Goal: Information Seeking & Learning: Learn about a topic

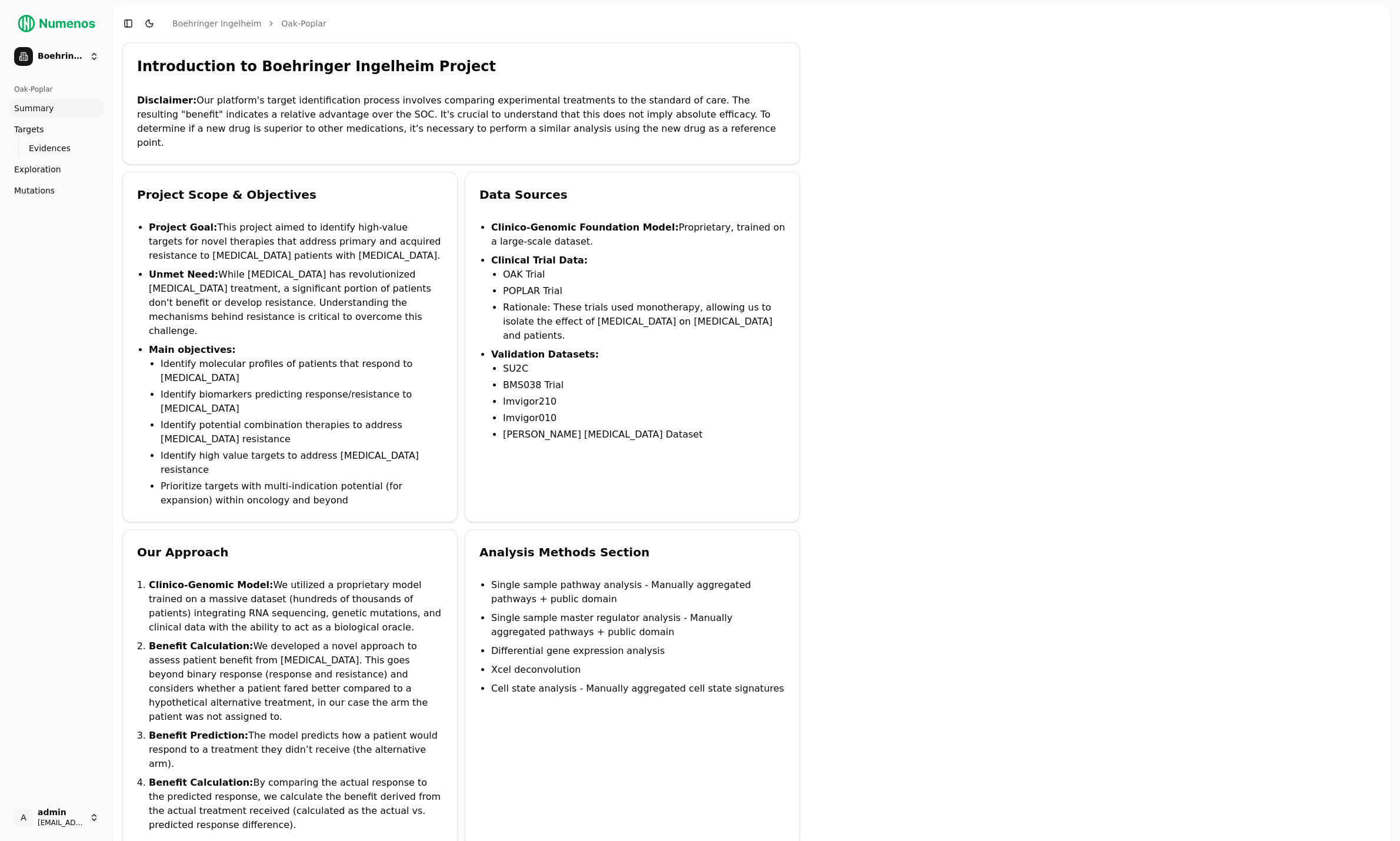
click at [36, 180] on ul "Summary Targets Evidences Exploration Mutations" at bounding box center [57, 149] width 94 height 101
click at [28, 187] on span "Mutations" at bounding box center [34, 190] width 41 height 12
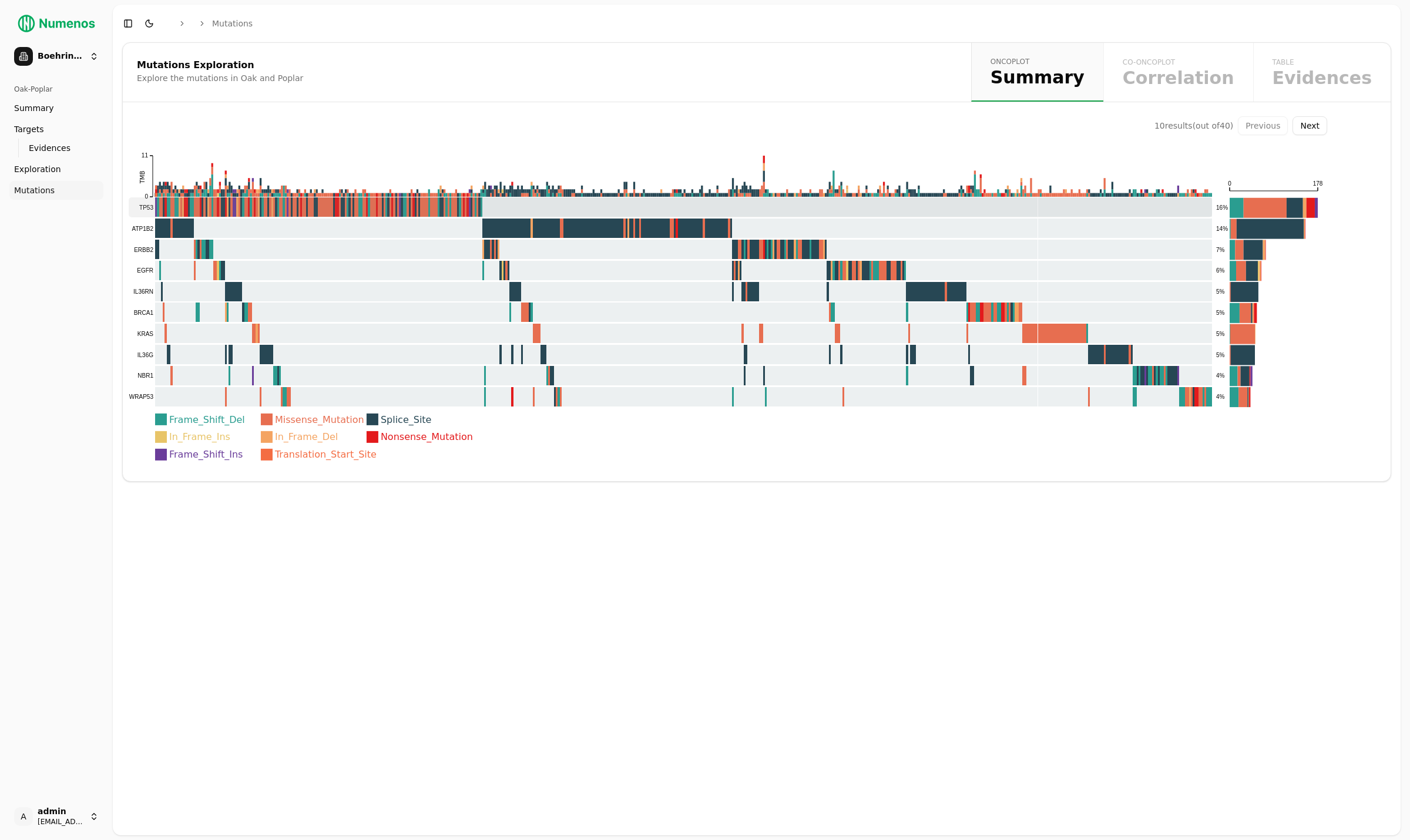
click at [566, 210] on rect at bounding box center [670, 207] width 1083 height 20
drag, startPoint x: 559, startPoint y: 228, endPoint x: 548, endPoint y: 250, distance: 24.6
click at [559, 228] on rect at bounding box center [670, 229] width 1083 height 20
click at [546, 252] on rect at bounding box center [670, 250] width 1083 height 20
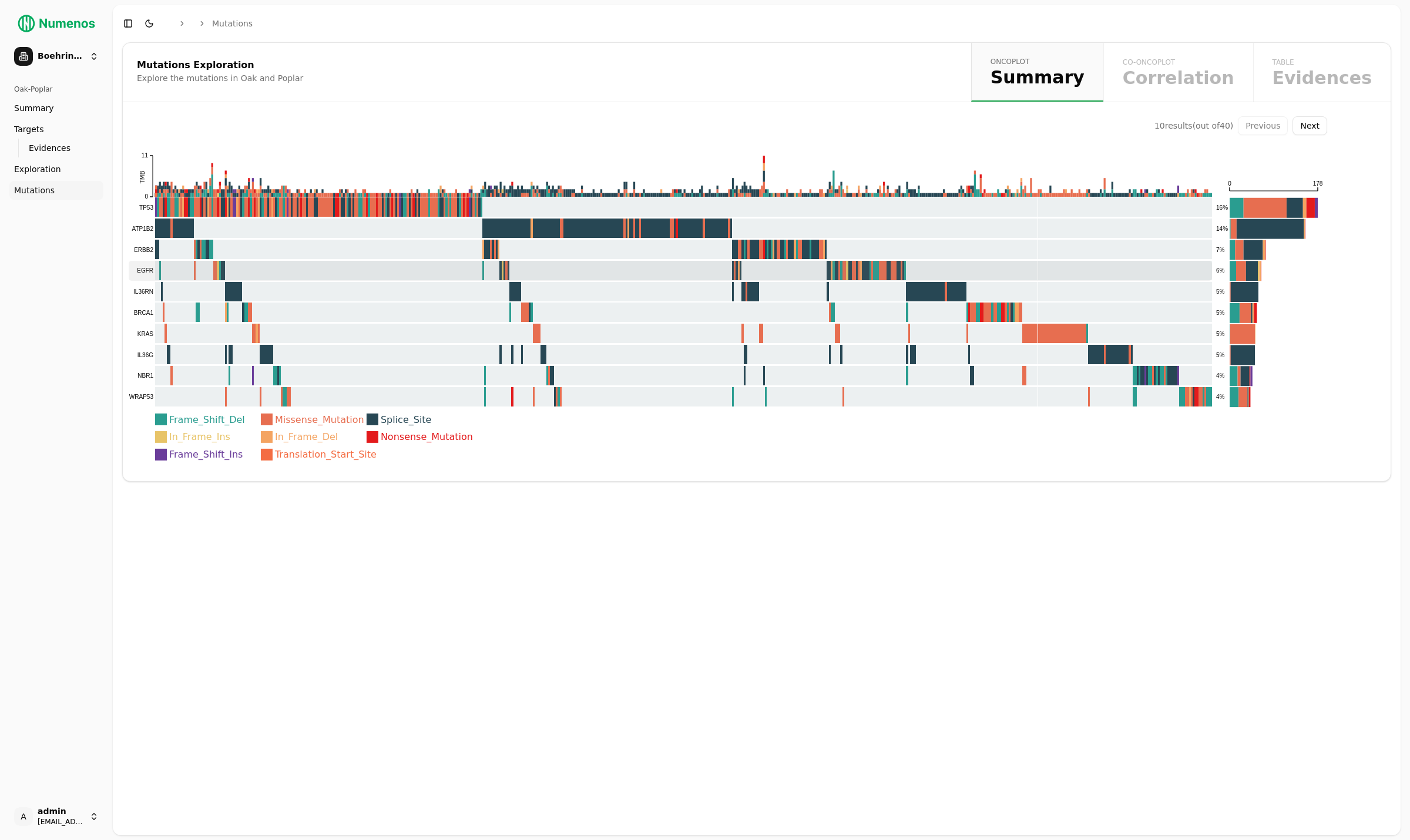
click at [538, 268] on rect at bounding box center [670, 271] width 1083 height 20
click at [529, 290] on rect at bounding box center [670, 292] width 1083 height 20
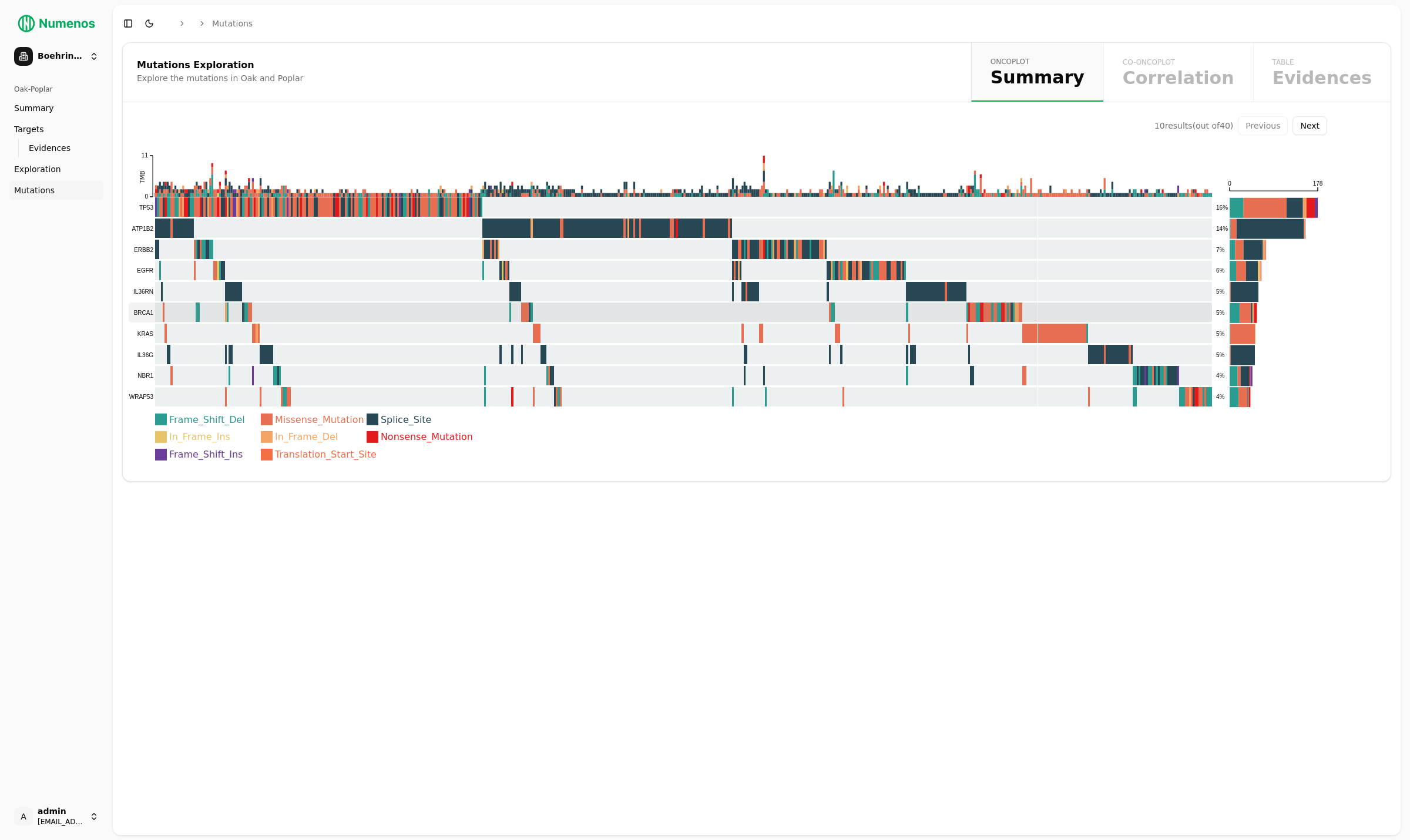
click at [523, 313] on rect at bounding box center [670, 313] width 1083 height 20
click at [522, 330] on rect at bounding box center [670, 334] width 1083 height 20
click at [514, 353] on rect at bounding box center [670, 355] width 1083 height 20
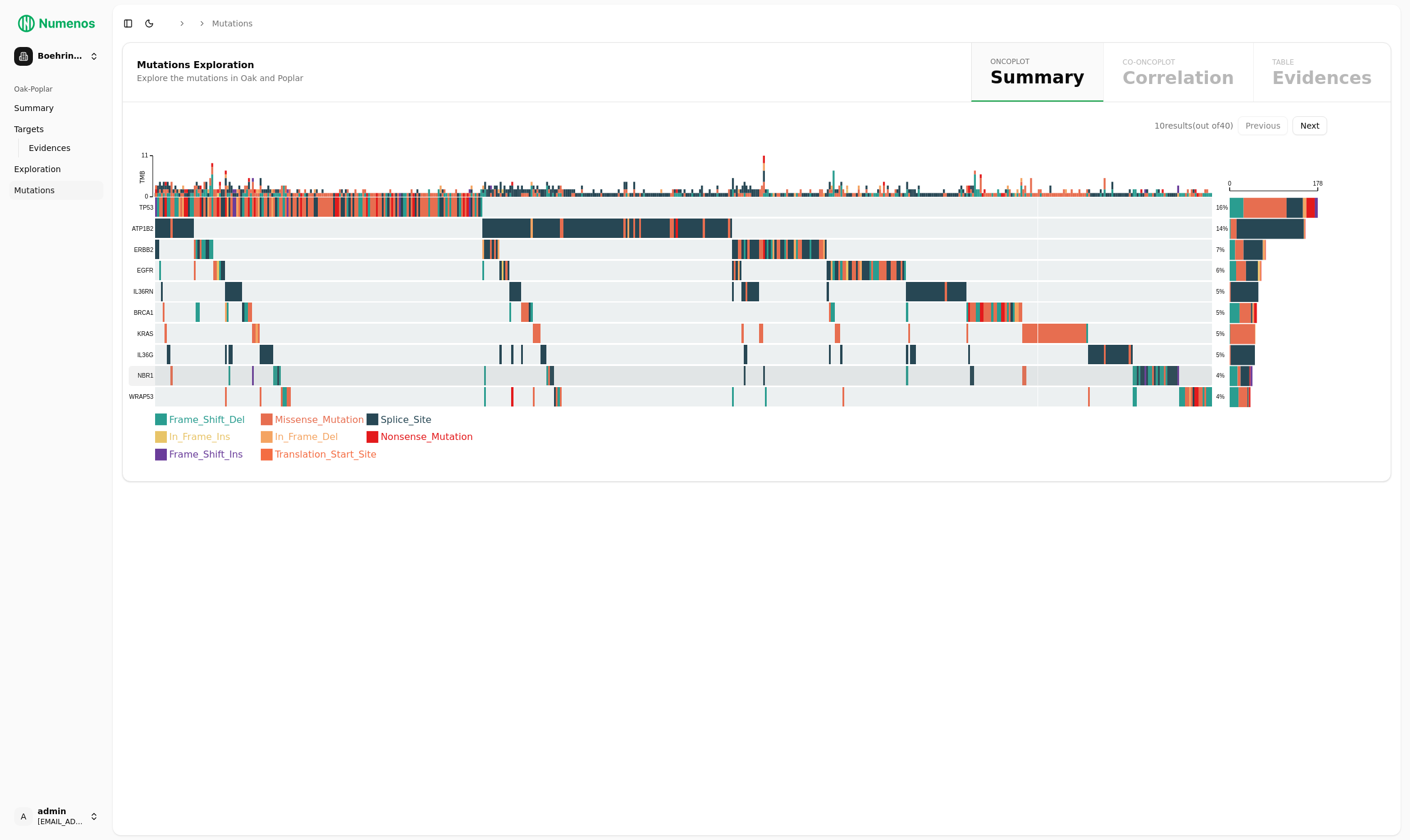
click at [507, 374] on rect at bounding box center [670, 376] width 1083 height 20
click at [496, 394] on rect at bounding box center [670, 397] width 1083 height 20
